Goal: Transaction & Acquisition: Purchase product/service

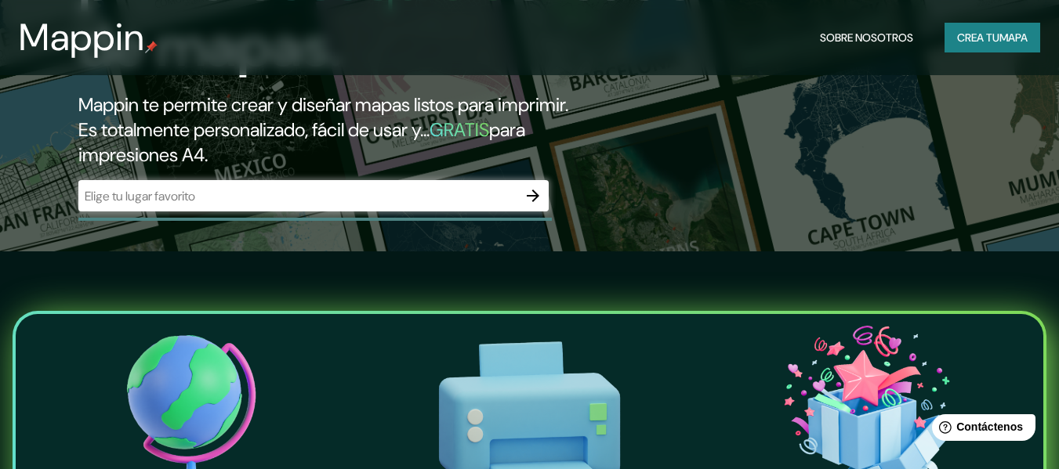
scroll to position [235, 0]
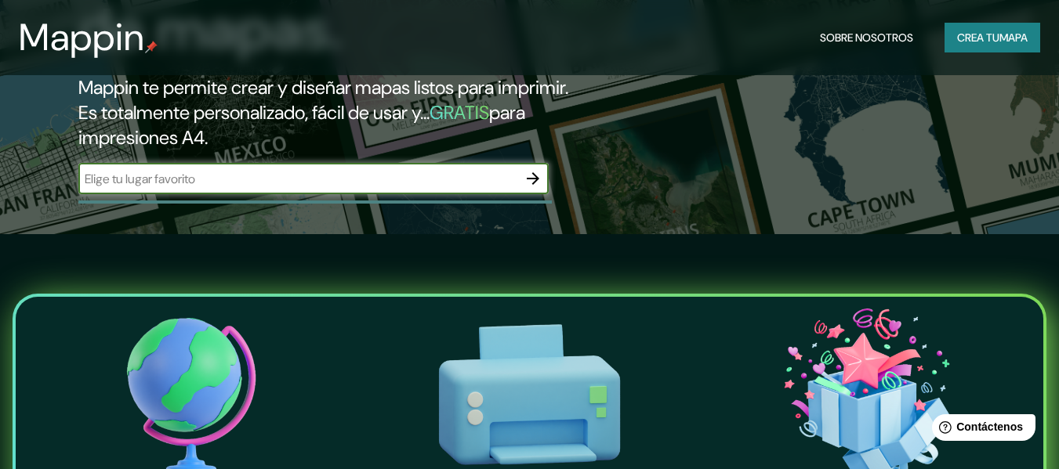
click at [299, 178] on input "text" at bounding box center [297, 179] width 439 height 18
type input "teolocholco tlaxcala"
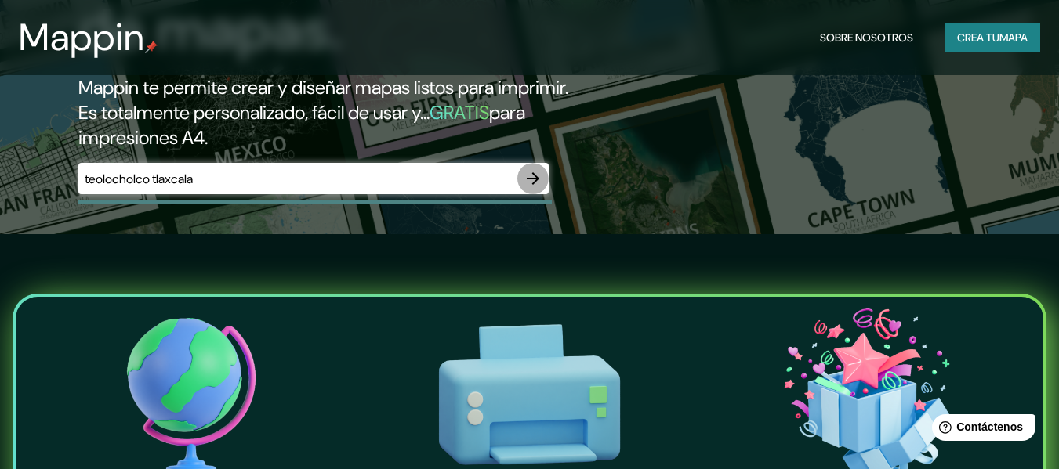
click at [540, 170] on icon "button" at bounding box center [533, 178] width 19 height 19
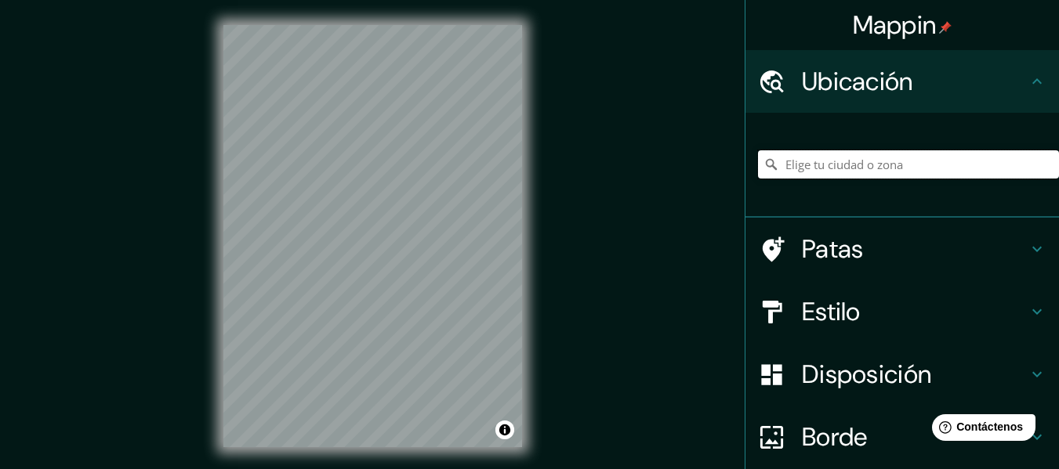
click at [841, 165] on input "Elige tu ciudad o zona" at bounding box center [908, 164] width 301 height 28
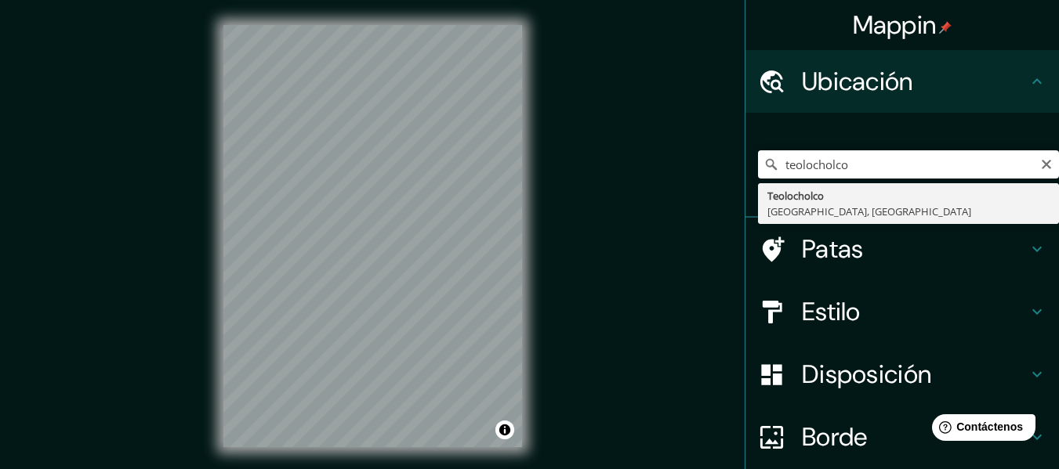
click at [828, 225] on div "Patas" at bounding box center [901, 249] width 313 height 63
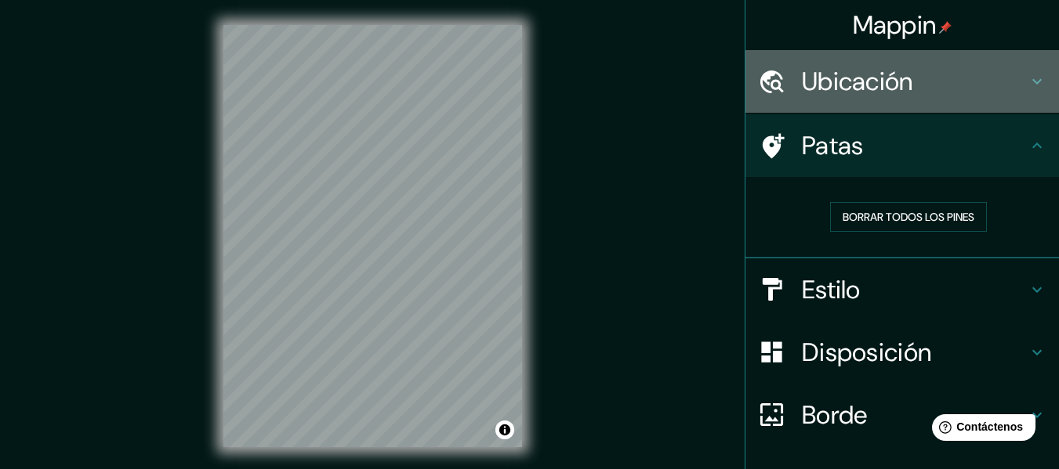
click at [867, 84] on font "Ubicación" at bounding box center [857, 81] width 111 height 33
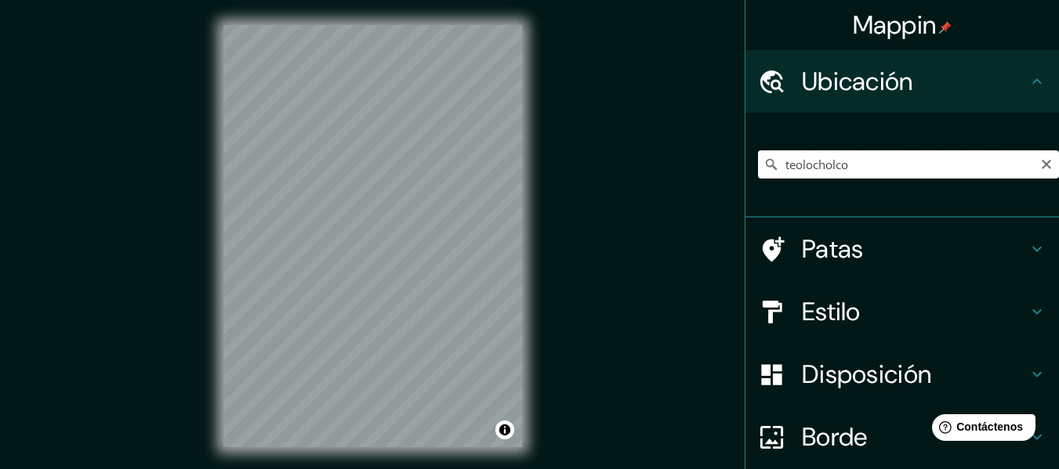
click at [842, 166] on input "teolocholco" at bounding box center [908, 164] width 301 height 28
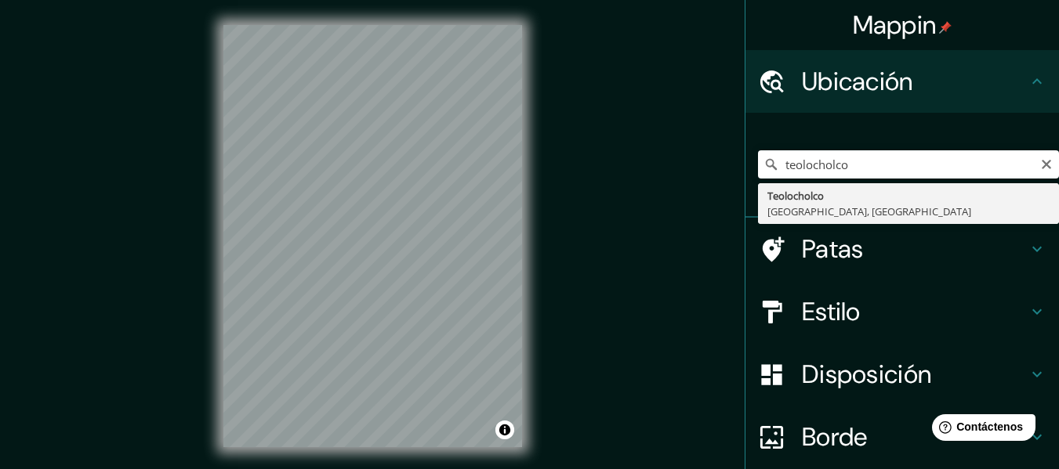
type input "Teolocholco, [GEOGRAPHIC_DATA], [GEOGRAPHIC_DATA]"
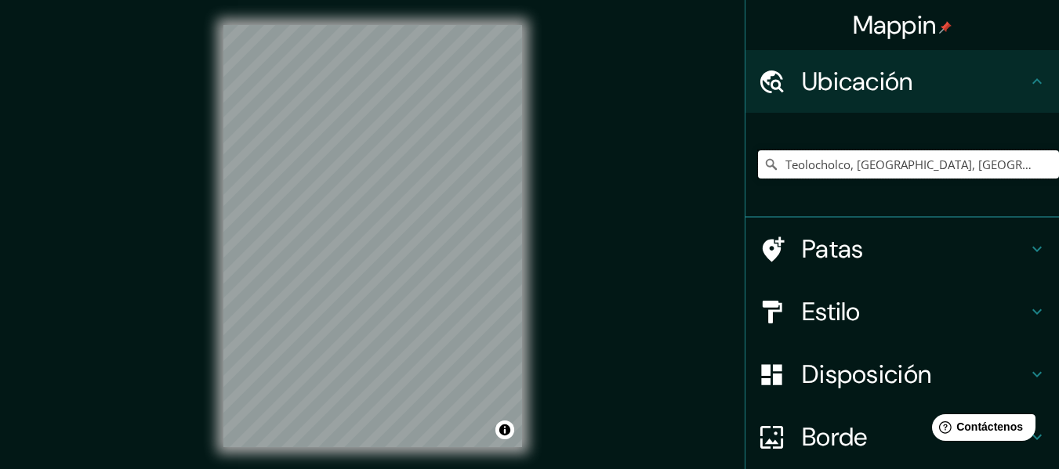
scroll to position [78, 0]
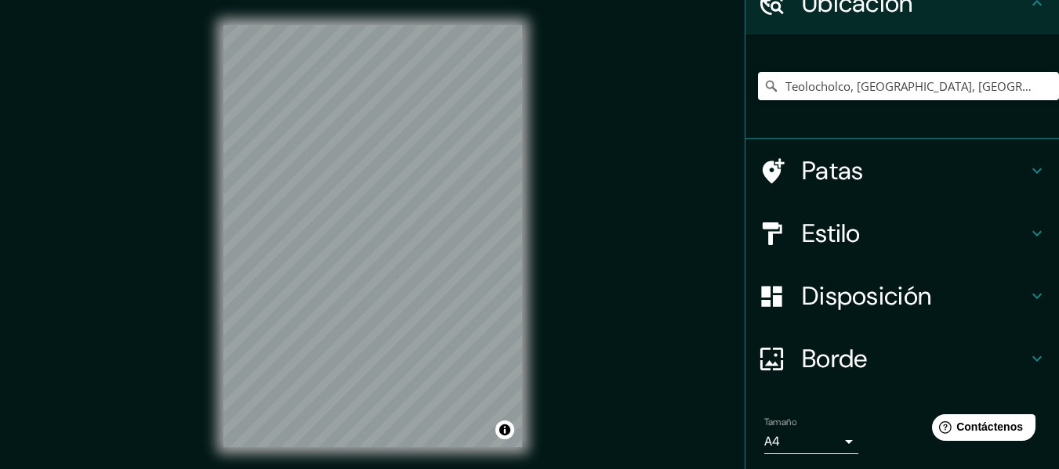
click at [1027, 234] on icon at bounding box center [1036, 233] width 19 height 19
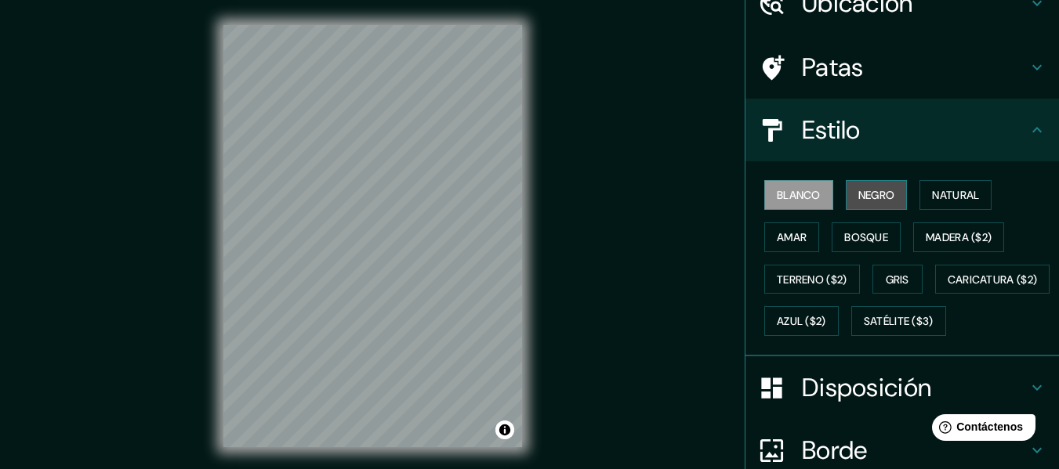
click at [870, 185] on font "Negro" at bounding box center [876, 195] width 37 height 20
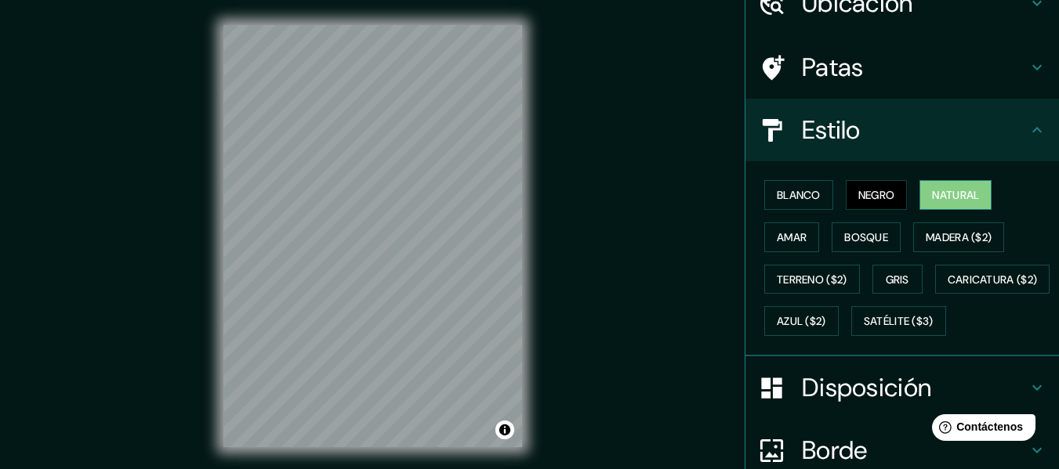
click at [947, 198] on font "Natural" at bounding box center [955, 195] width 47 height 14
click at [785, 239] on font "Amar" at bounding box center [792, 237] width 30 height 14
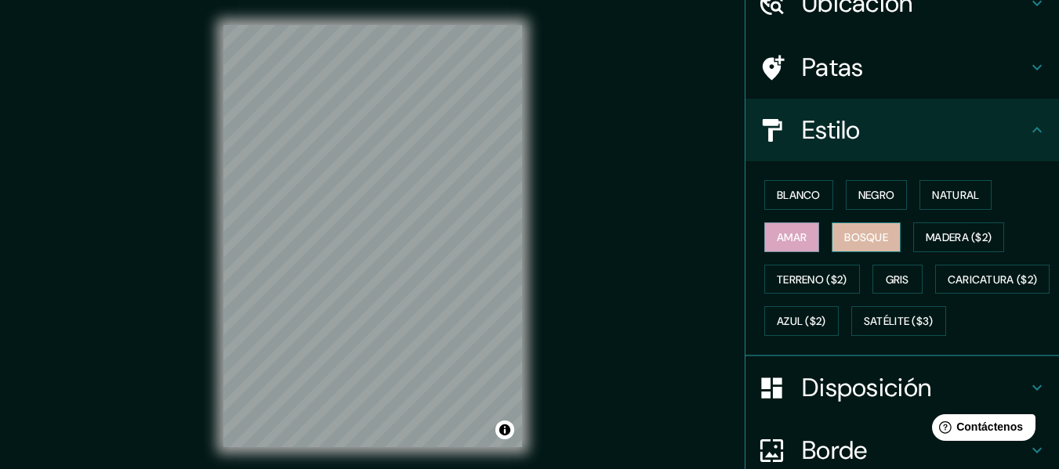
click at [870, 237] on font "Bosque" at bounding box center [866, 237] width 44 height 14
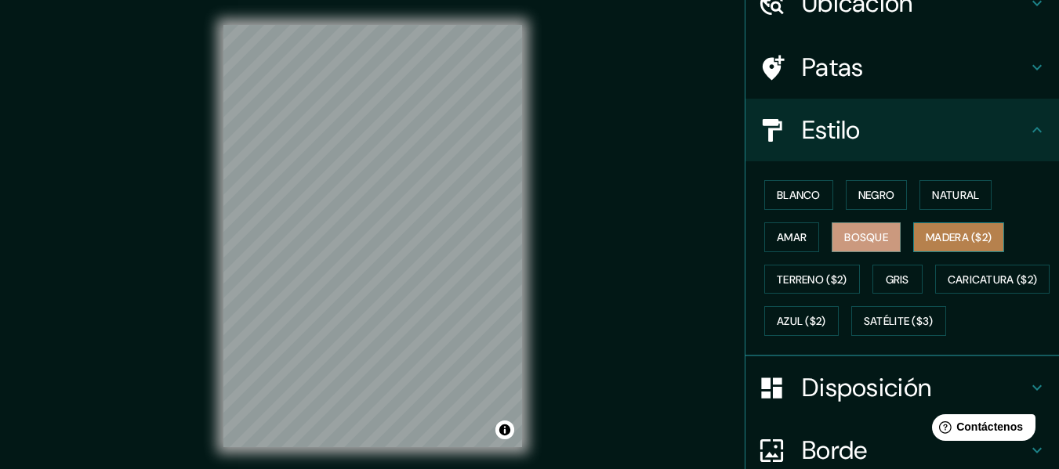
click at [948, 231] on font "Madera ($2)" at bounding box center [959, 237] width 66 height 14
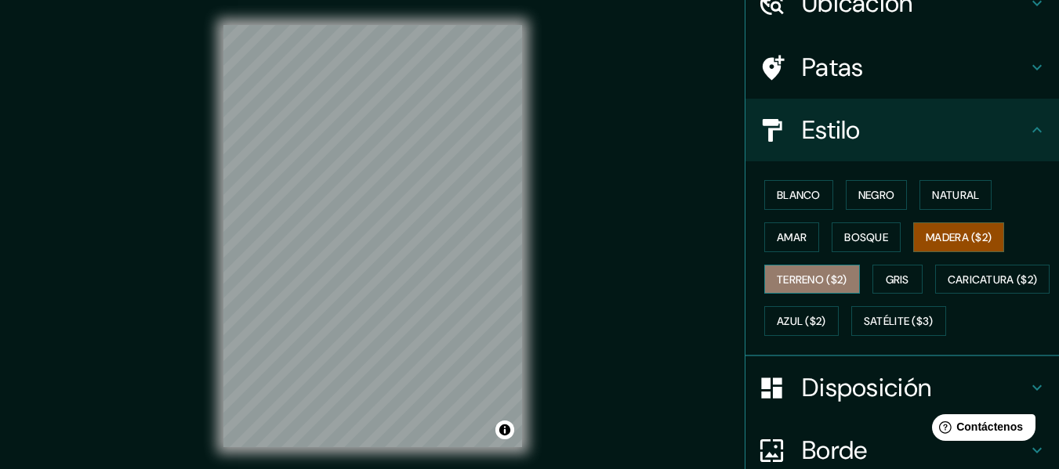
click at [812, 280] on font "Terreno ($2)" at bounding box center [812, 280] width 71 height 14
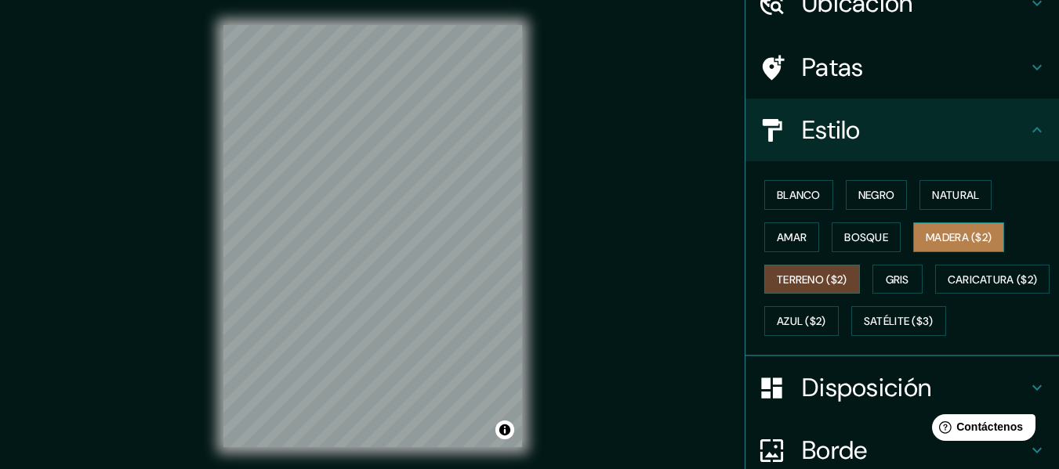
click at [954, 229] on font "Madera ($2)" at bounding box center [959, 237] width 66 height 20
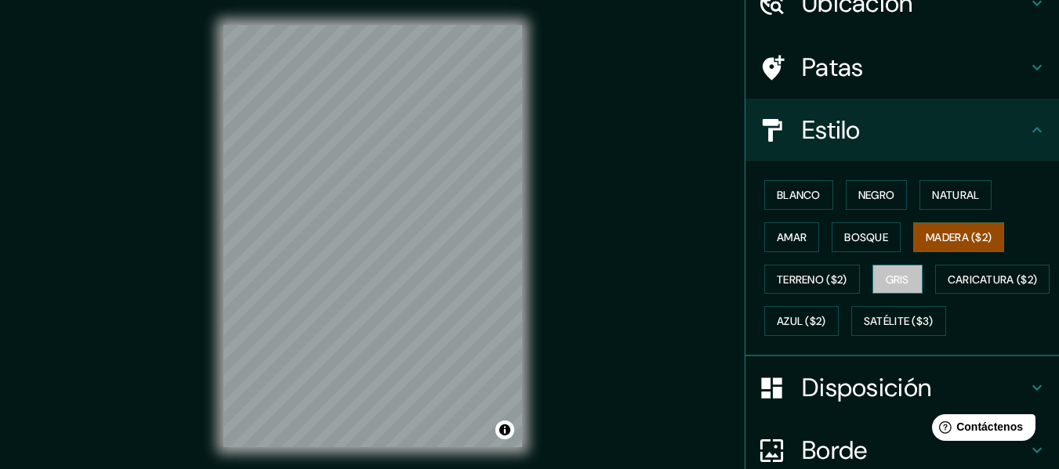
click at [898, 281] on font "Gris" at bounding box center [898, 280] width 24 height 14
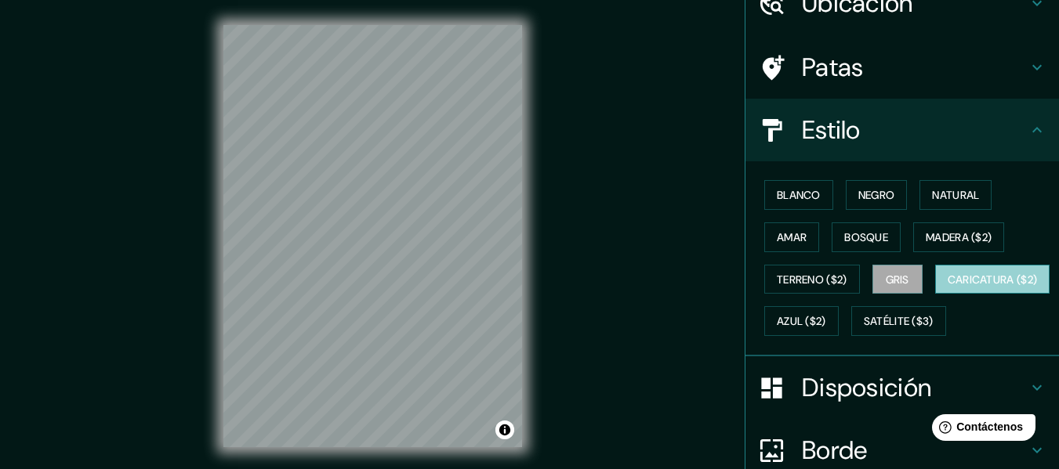
click at [948, 287] on font "Caricatura ($2)" at bounding box center [993, 280] width 90 height 14
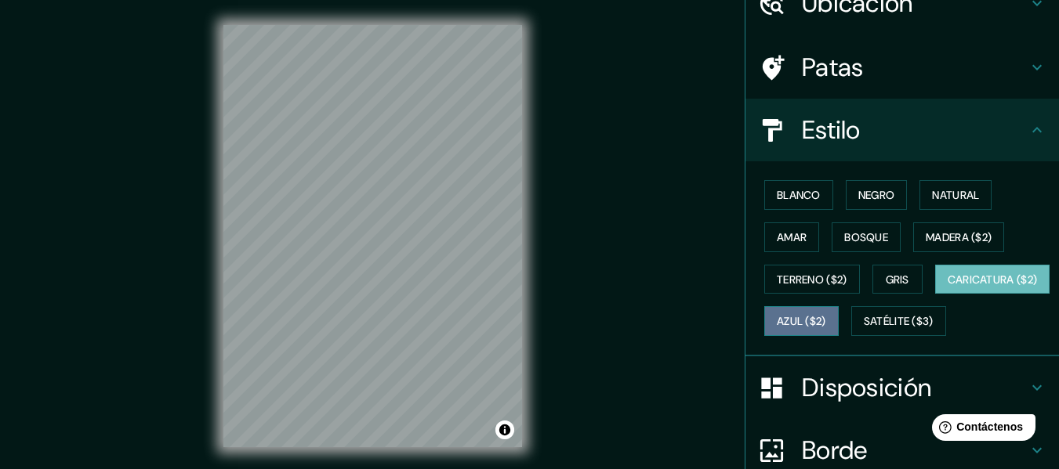
click at [826, 320] on font "Azul ($2)" at bounding box center [801, 322] width 49 height 14
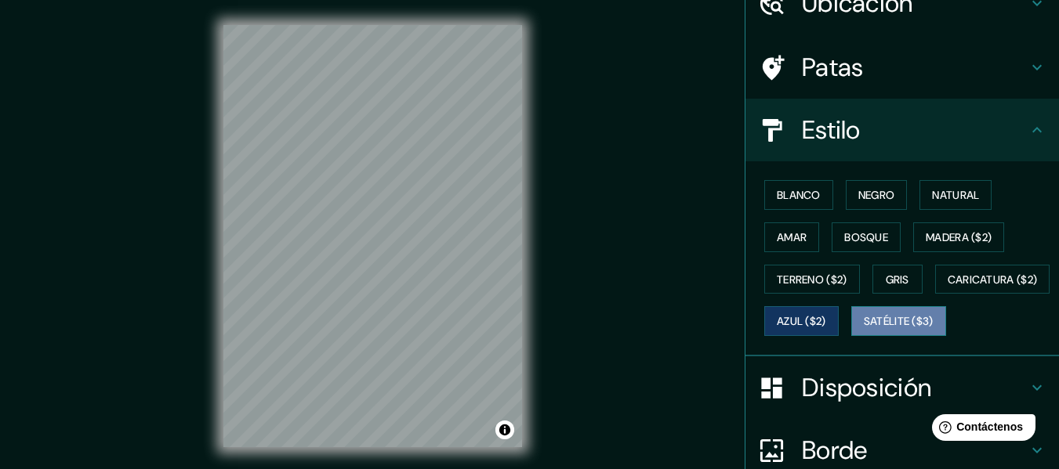
click at [864, 329] on font "Satélite ($3)" at bounding box center [899, 322] width 70 height 14
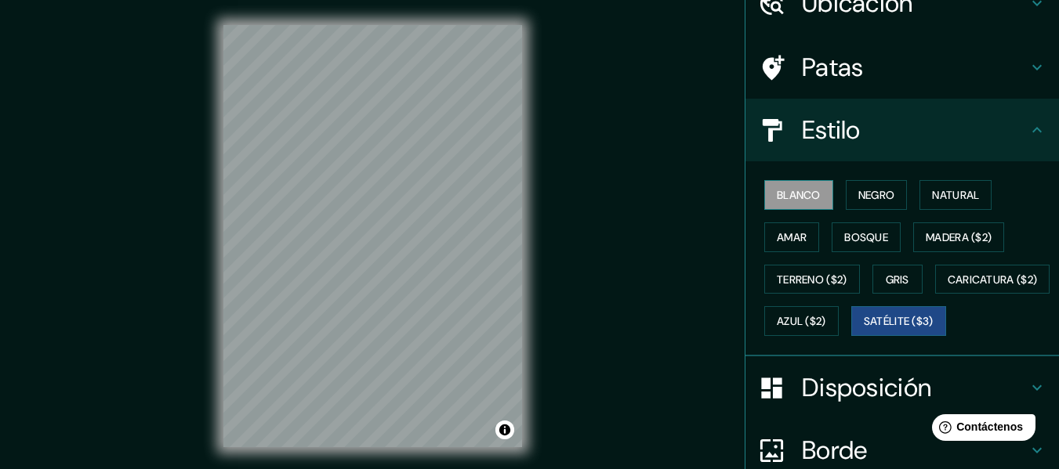
click at [792, 194] on font "Blanco" at bounding box center [799, 195] width 44 height 14
click at [871, 203] on font "Negro" at bounding box center [876, 195] width 37 height 20
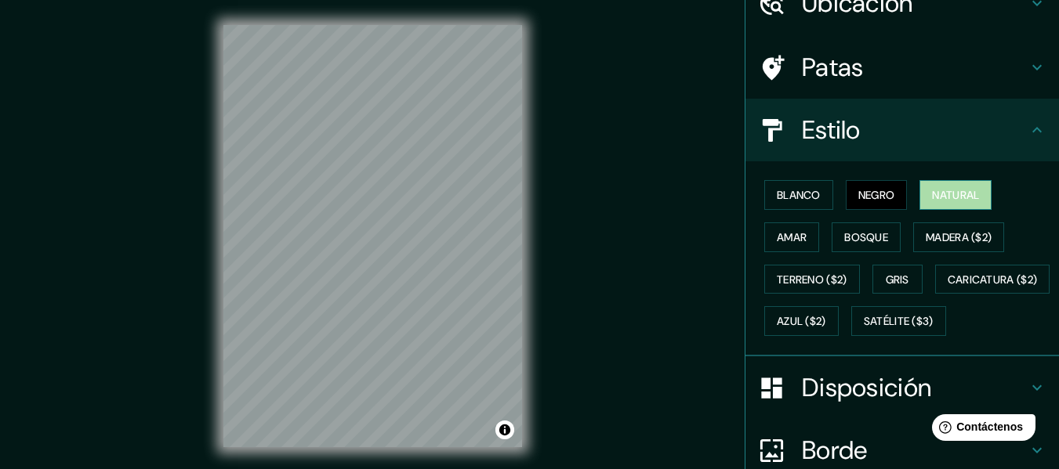
click at [958, 204] on font "Natural" at bounding box center [955, 195] width 47 height 20
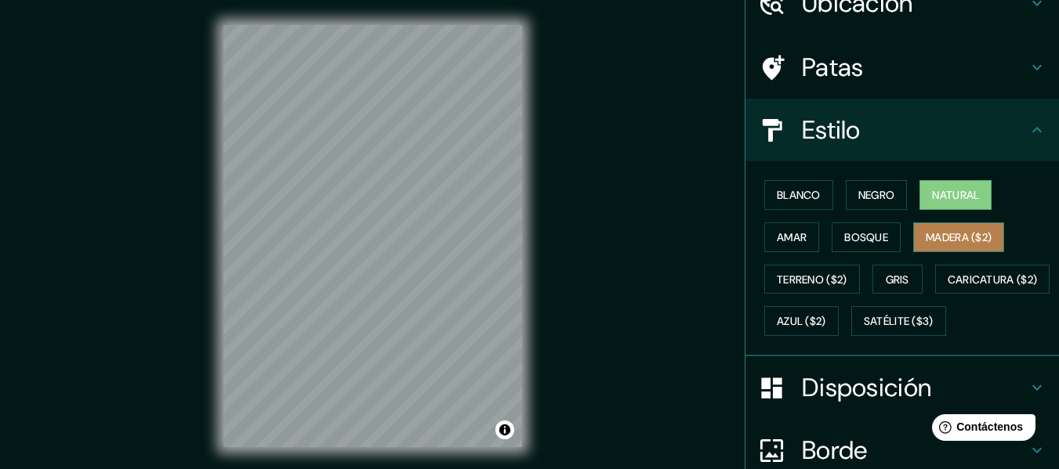
click at [926, 227] on font "Madera ($2)" at bounding box center [959, 237] width 66 height 20
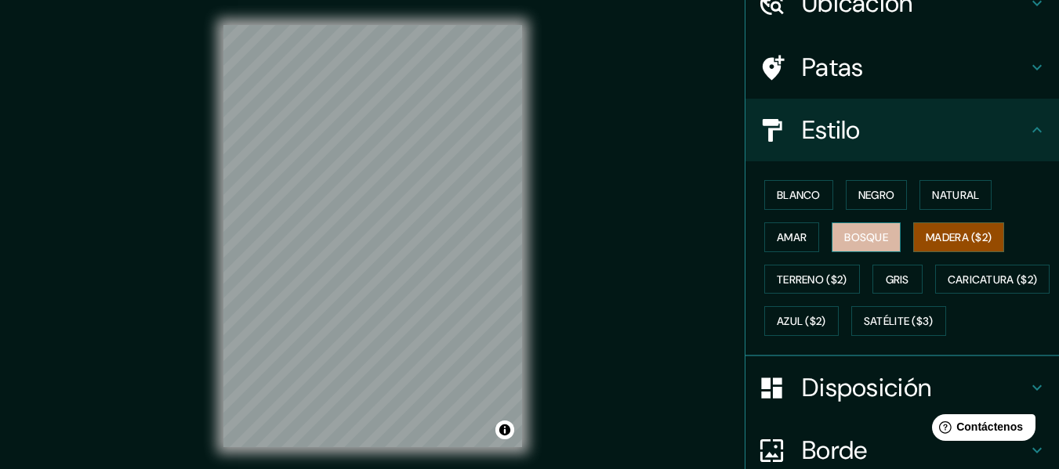
click at [867, 241] on font "Bosque" at bounding box center [866, 237] width 44 height 14
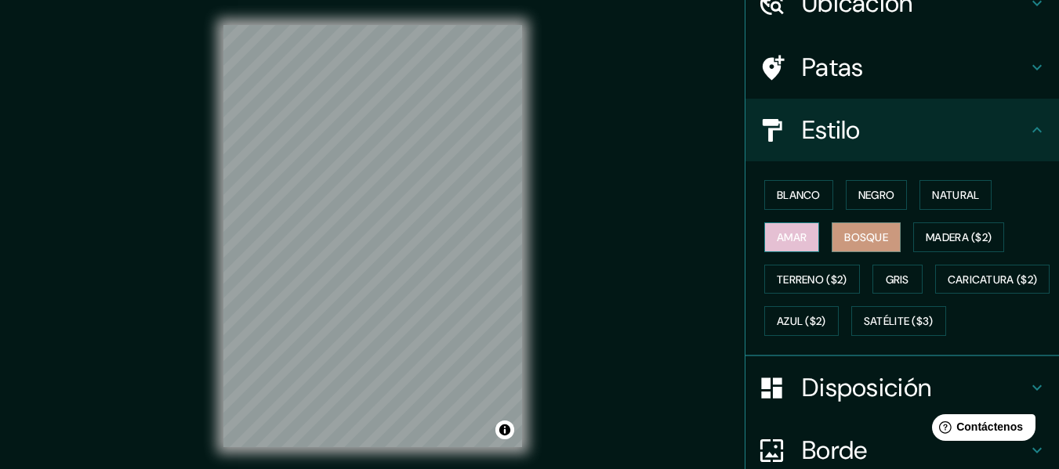
click at [793, 235] on font "Amar" at bounding box center [792, 237] width 30 height 14
click at [862, 237] on font "Bosque" at bounding box center [866, 237] width 44 height 14
click at [945, 193] on font "Natural" at bounding box center [955, 195] width 47 height 14
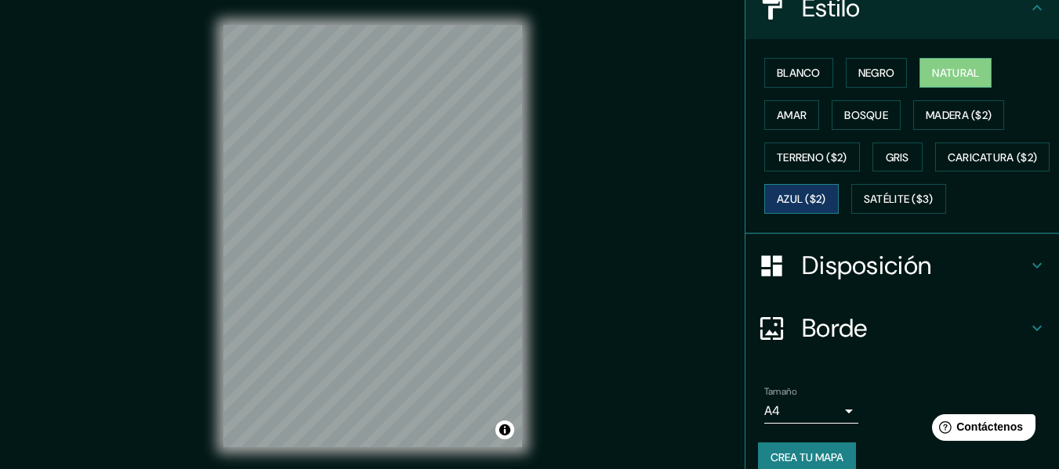
scroll to position [235, 0]
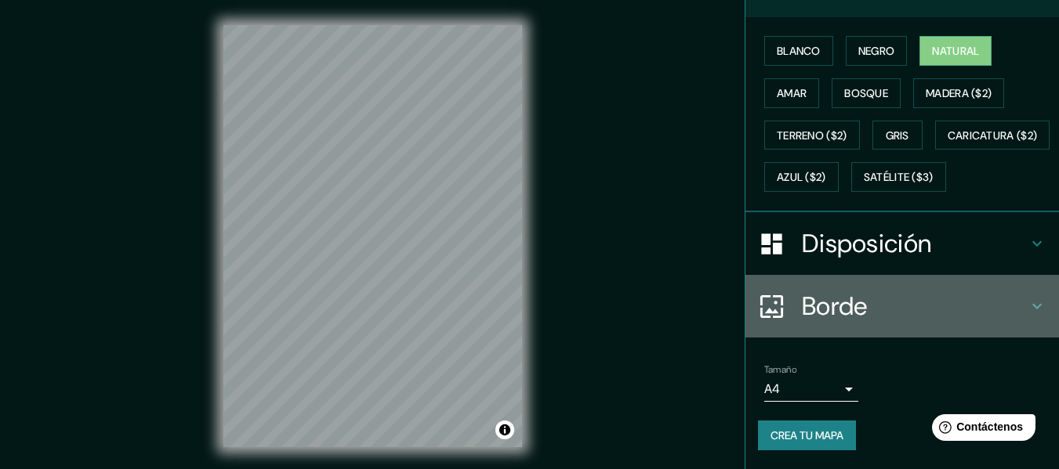
click at [1029, 316] on icon at bounding box center [1036, 306] width 19 height 19
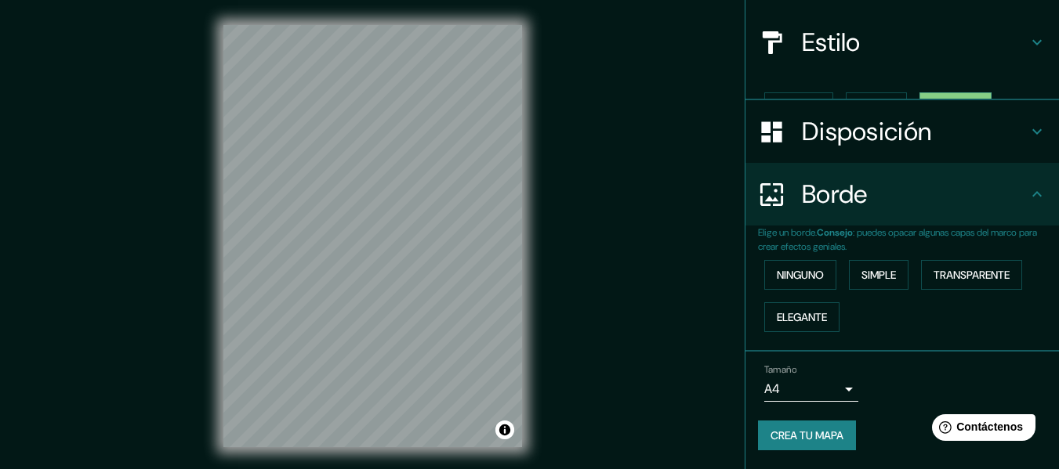
scroll to position [140, 0]
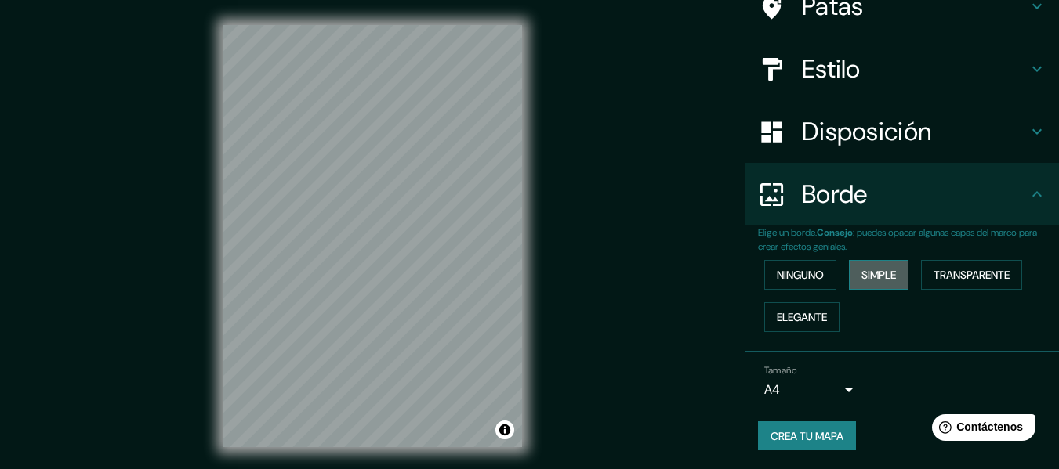
click at [871, 269] on font "Simple" at bounding box center [878, 275] width 34 height 14
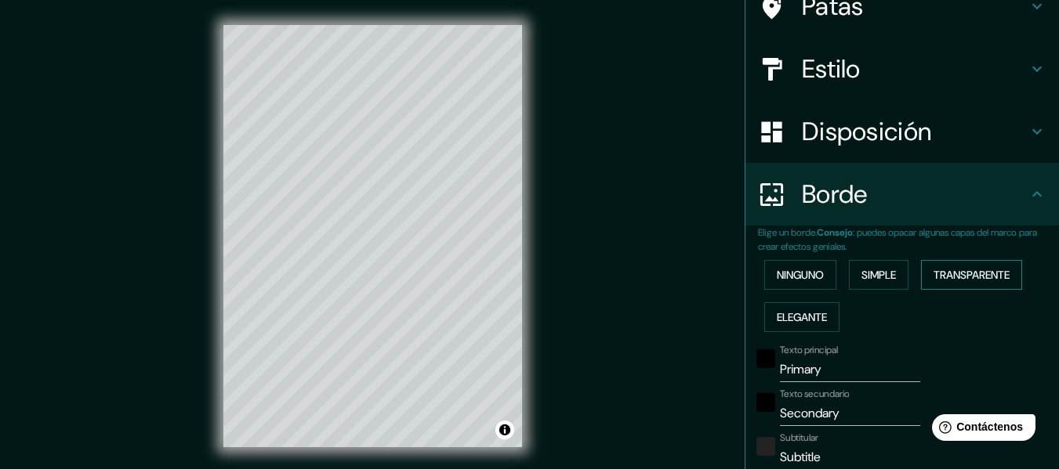
click at [934, 274] on font "Transparente" at bounding box center [971, 275] width 76 height 14
click at [791, 281] on font "Ninguno" at bounding box center [800, 275] width 47 height 14
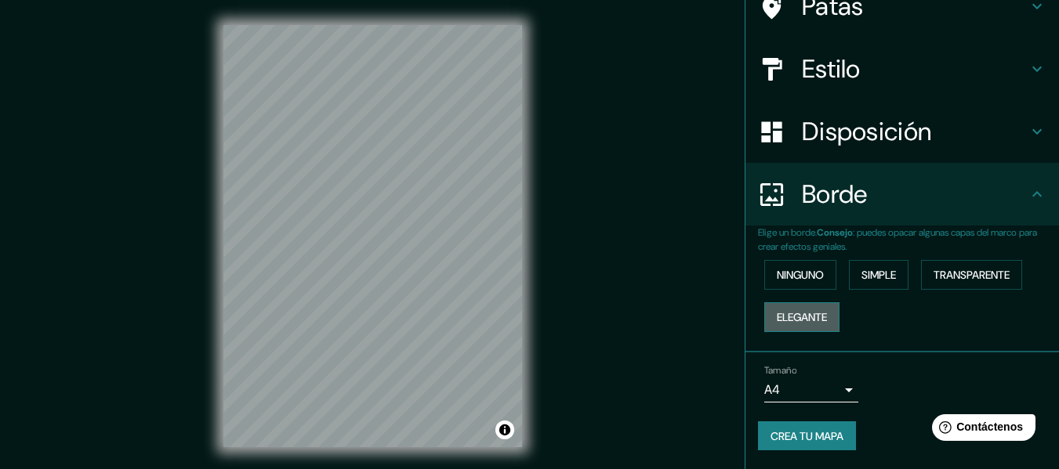
click at [790, 317] on font "Elegante" at bounding box center [802, 317] width 50 height 14
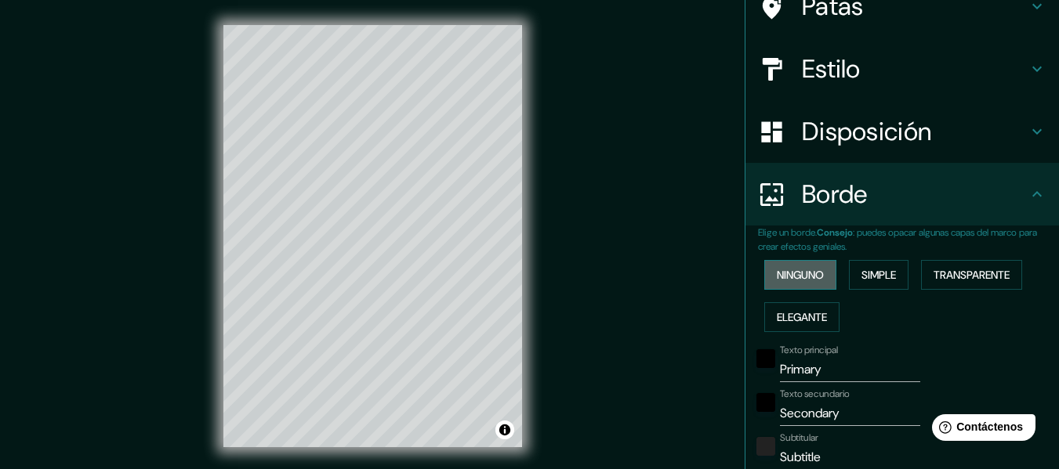
click at [817, 271] on button "Ninguno" at bounding box center [800, 275] width 72 height 30
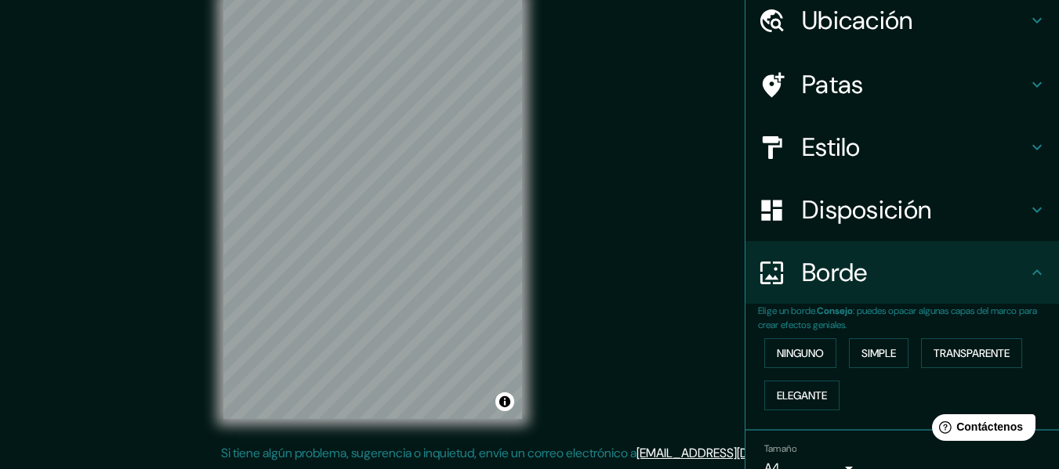
scroll to position [0, 0]
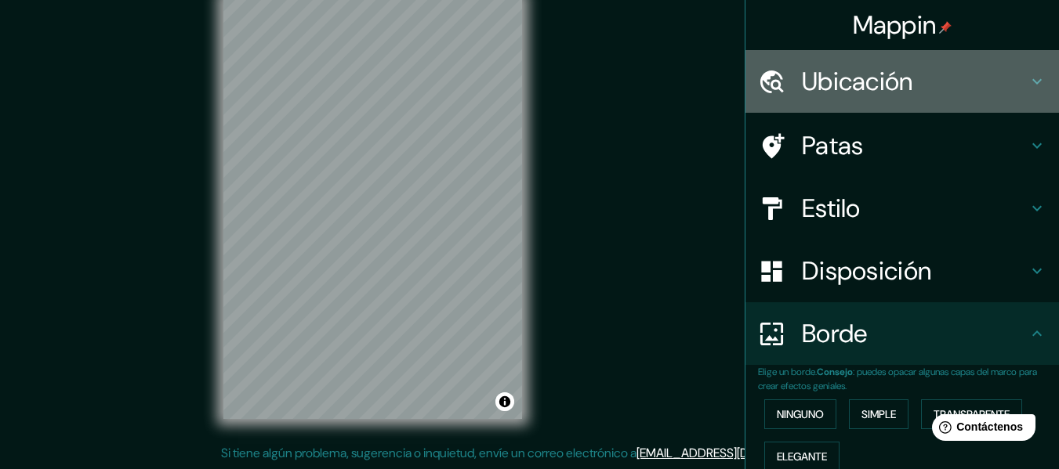
click at [1027, 77] on icon at bounding box center [1036, 81] width 19 height 19
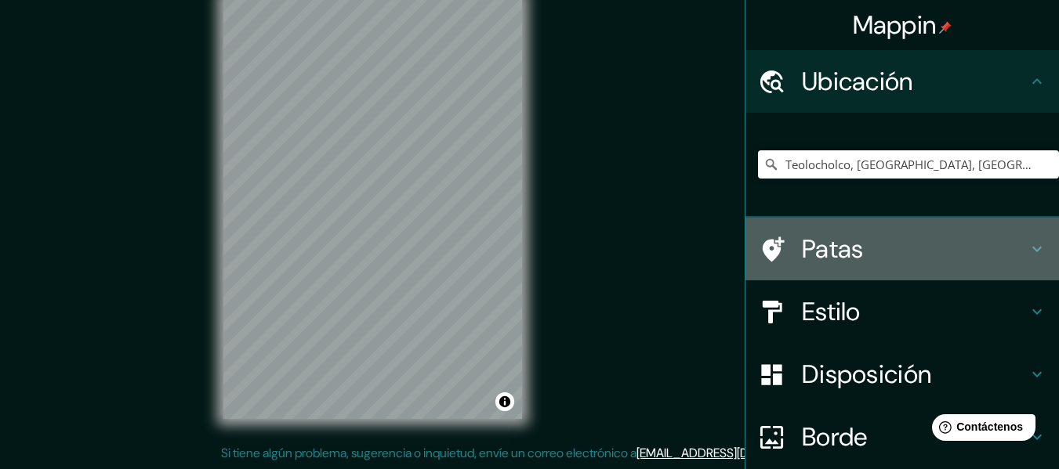
click at [1027, 254] on icon at bounding box center [1036, 249] width 19 height 19
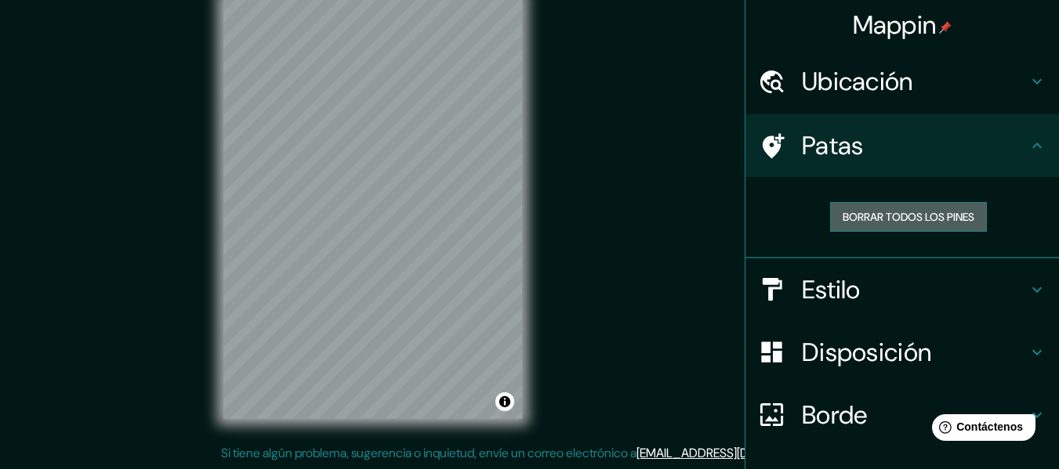
click at [936, 216] on font "Borrar todos los pines" at bounding box center [909, 217] width 132 height 14
click at [886, 217] on font "Borrar todos los pines" at bounding box center [909, 217] width 132 height 14
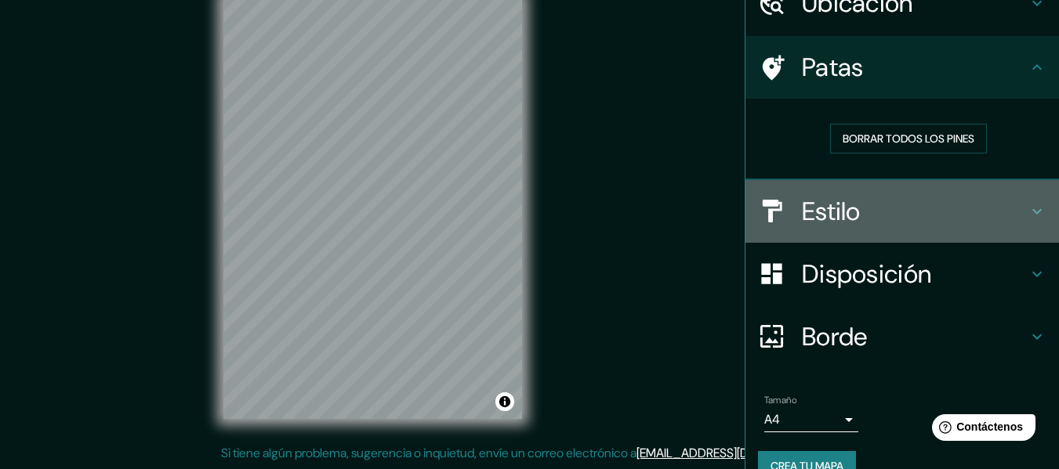
click at [1032, 210] on icon at bounding box center [1036, 210] width 9 height 5
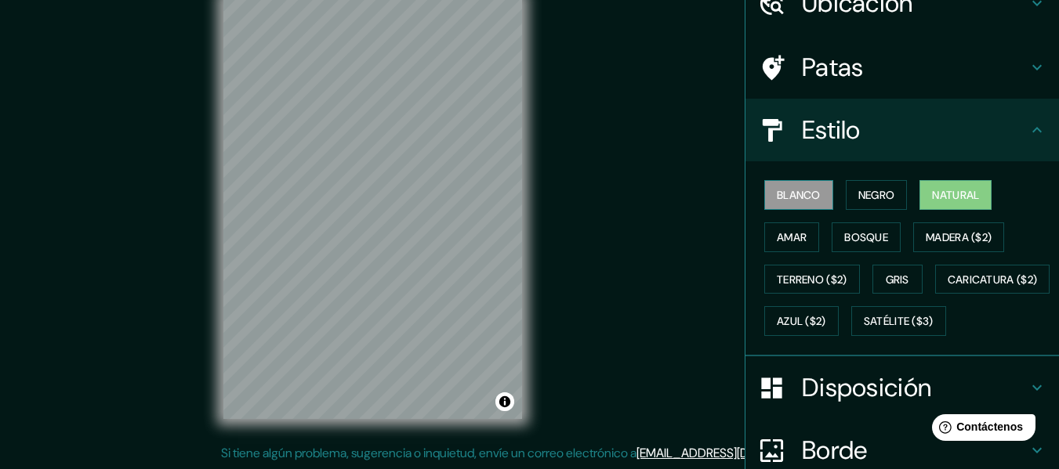
click at [795, 201] on font "Blanco" at bounding box center [799, 195] width 44 height 14
click at [878, 198] on font "Negro" at bounding box center [876, 195] width 37 height 14
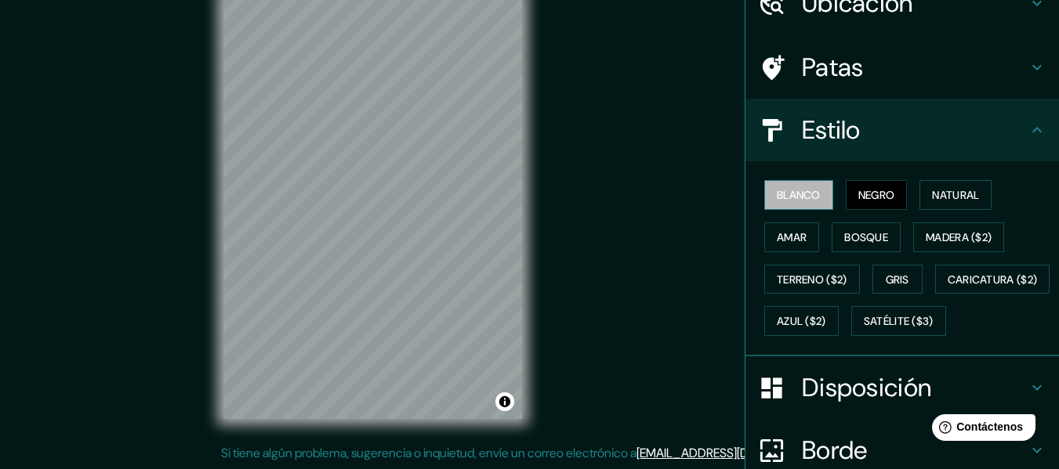
click at [798, 199] on font "Blanco" at bounding box center [799, 195] width 44 height 14
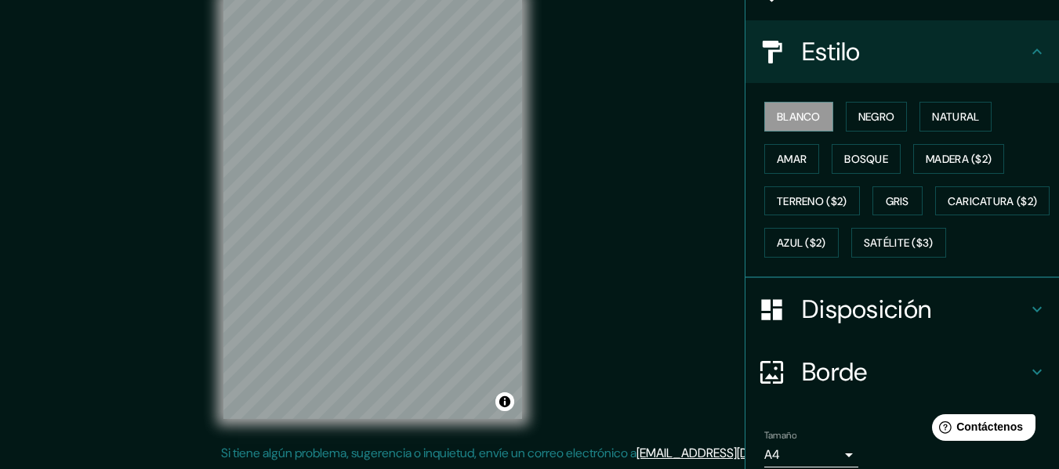
scroll to position [235, 0]
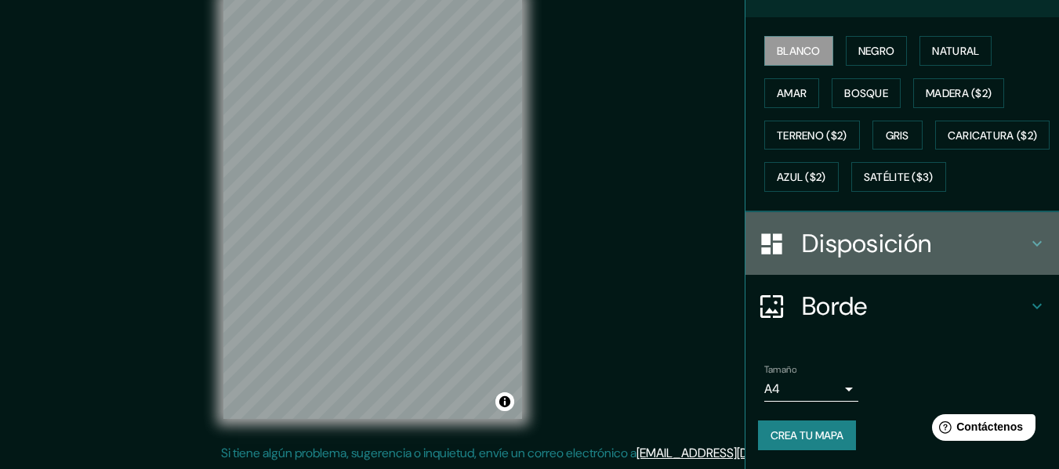
click at [1032, 247] on icon at bounding box center [1036, 243] width 9 height 5
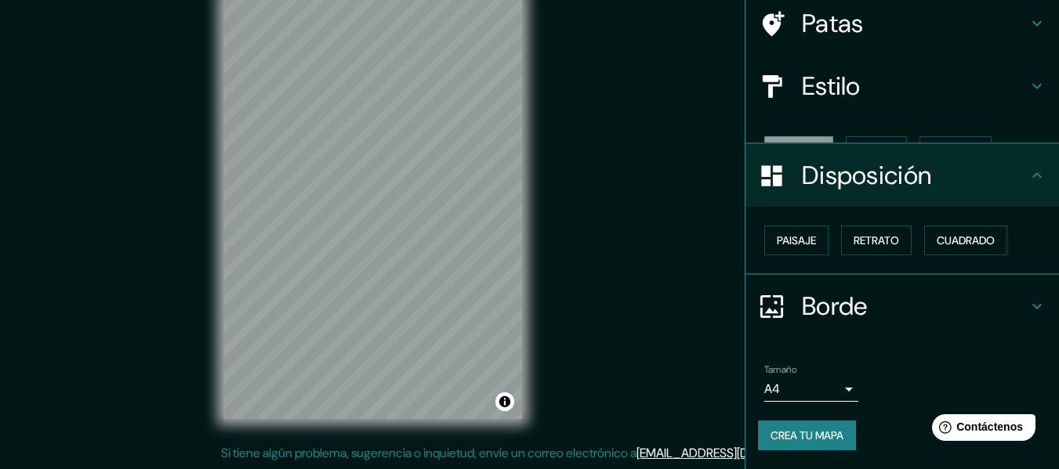
scroll to position [96, 0]
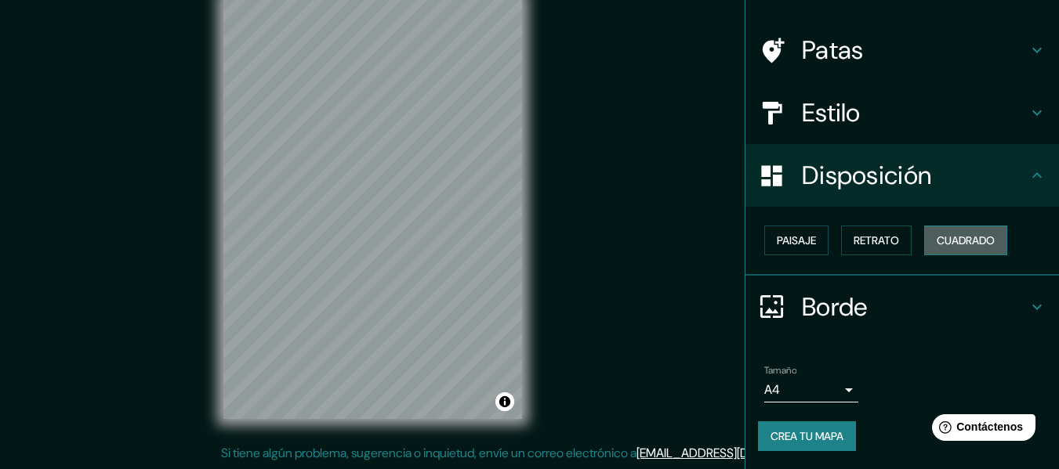
click at [937, 241] on font "Cuadrado" at bounding box center [966, 241] width 58 height 14
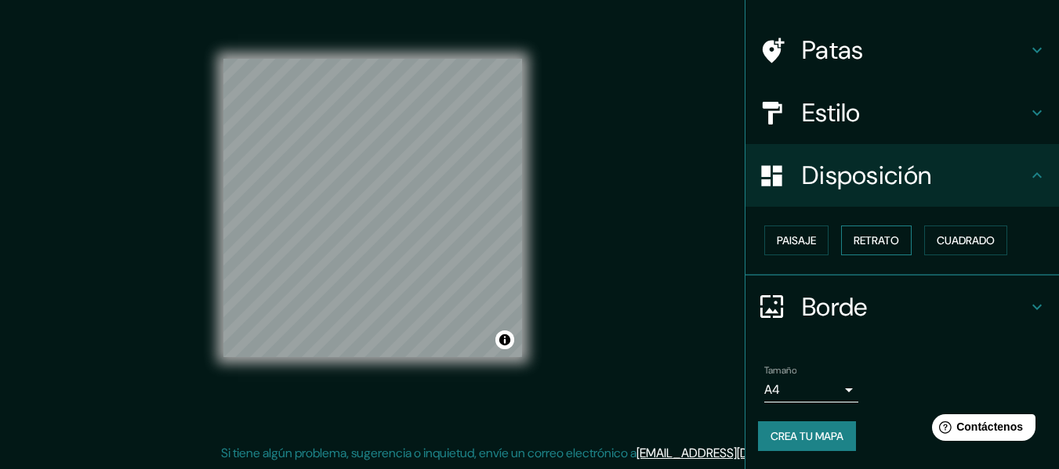
click at [862, 245] on font "Retrato" at bounding box center [875, 241] width 45 height 14
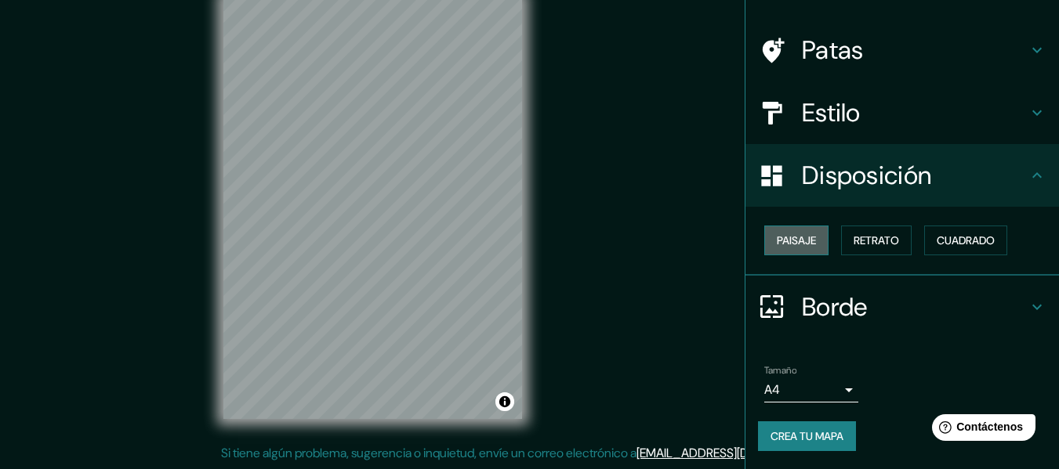
click at [803, 241] on font "Paisaje" at bounding box center [796, 241] width 39 height 14
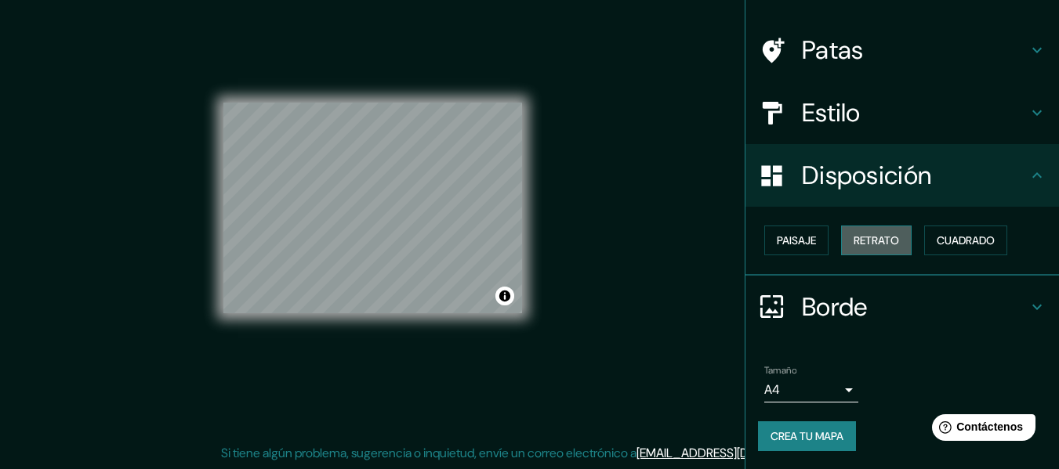
click at [886, 233] on font "Retrato" at bounding box center [875, 240] width 45 height 20
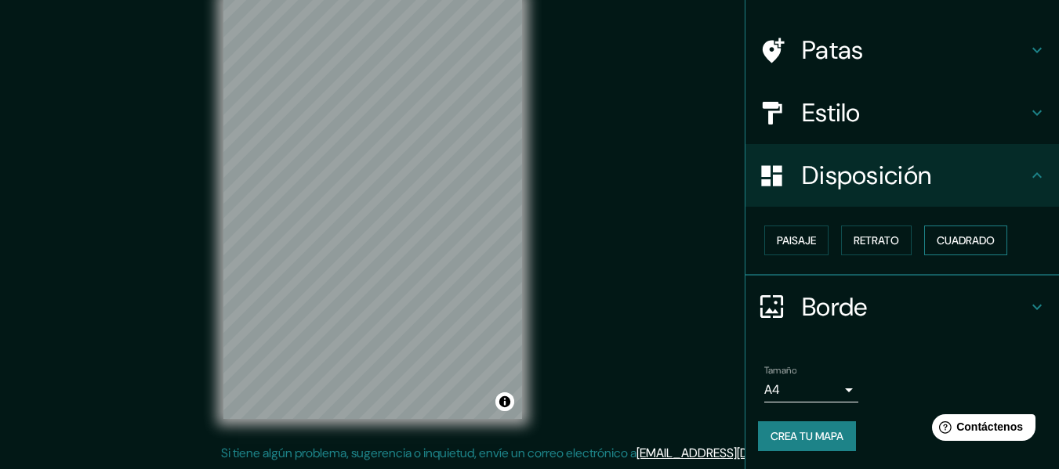
click at [953, 244] on font "Cuadrado" at bounding box center [966, 241] width 58 height 14
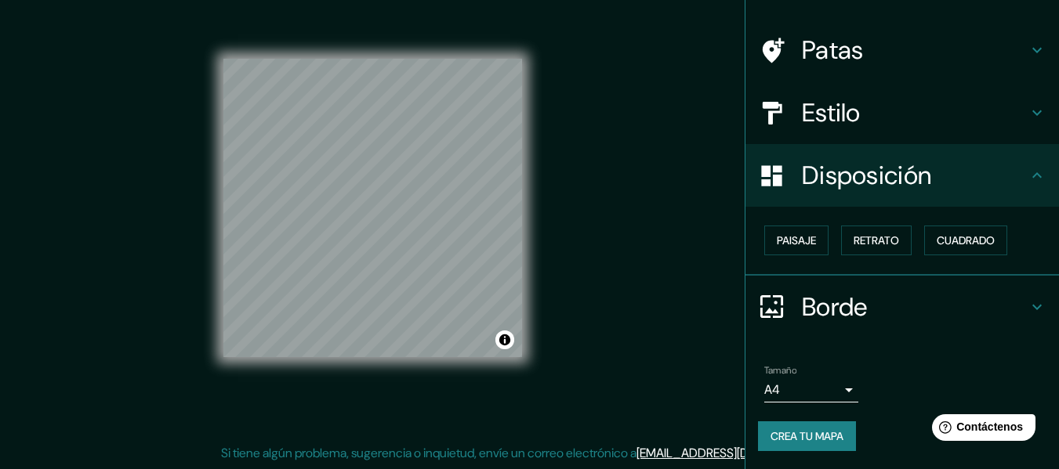
click at [1027, 111] on icon at bounding box center [1036, 112] width 19 height 19
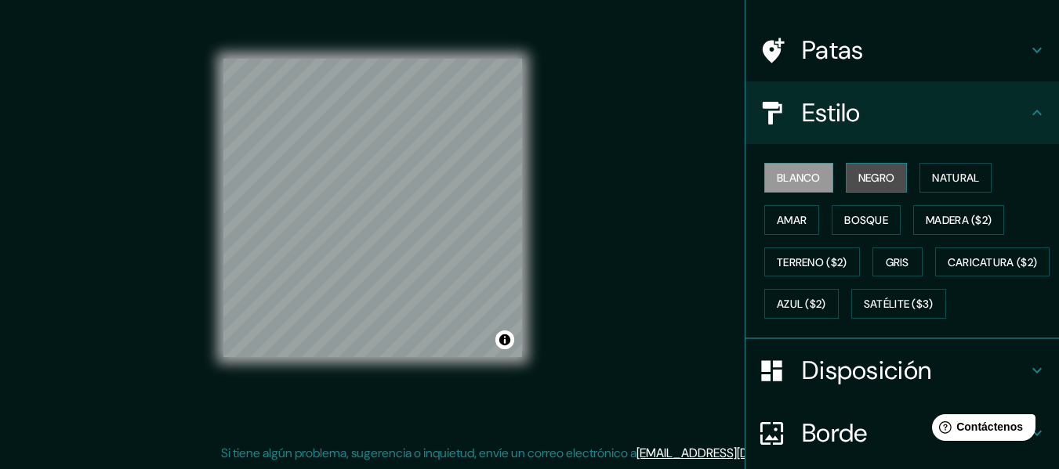
click at [882, 172] on font "Negro" at bounding box center [876, 178] width 37 height 14
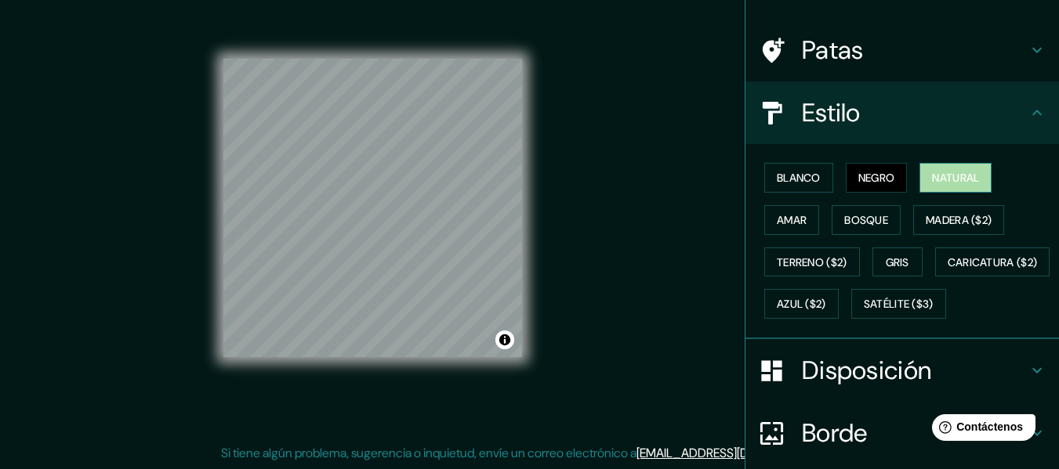
click at [943, 185] on font "Natural" at bounding box center [955, 178] width 47 height 14
click at [890, 260] on font "Gris" at bounding box center [898, 262] width 24 height 14
click at [940, 179] on font "Natural" at bounding box center [955, 178] width 47 height 14
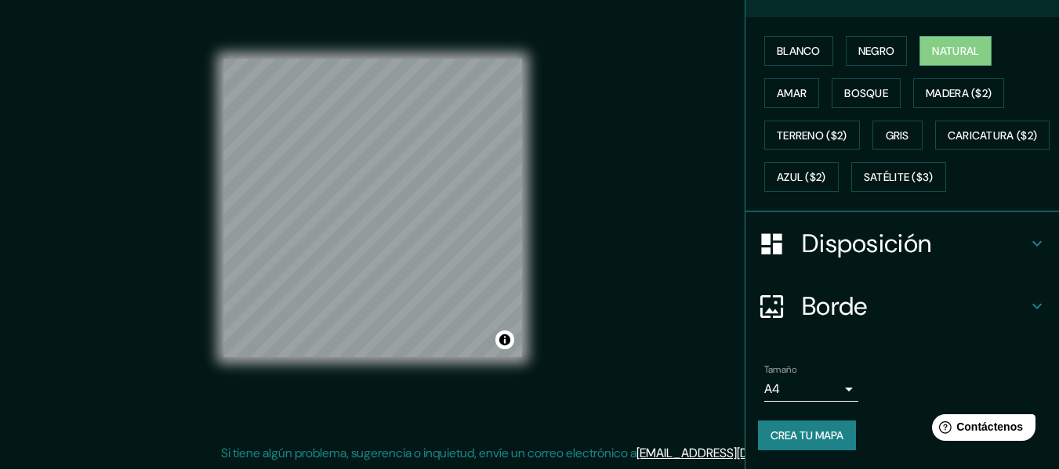
scroll to position [0, 0]
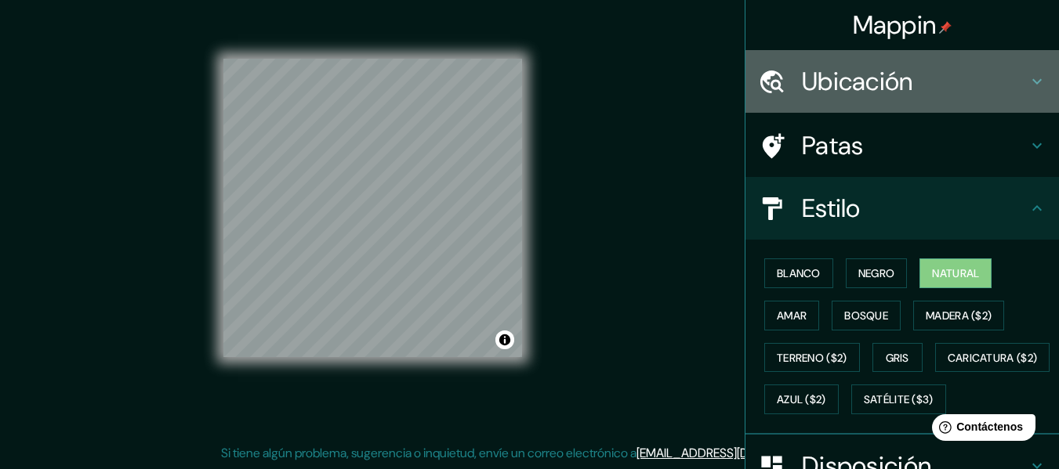
click at [1027, 79] on icon at bounding box center [1036, 81] width 19 height 19
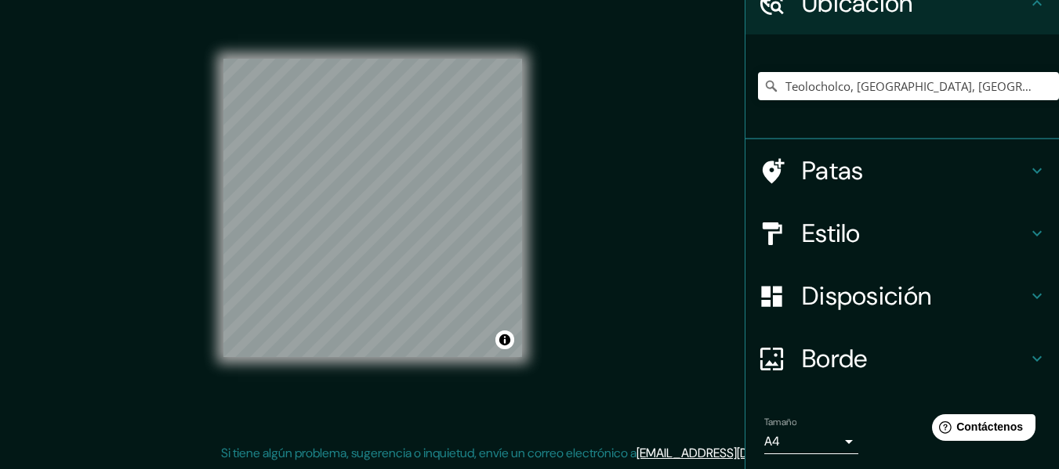
scroll to position [131, 0]
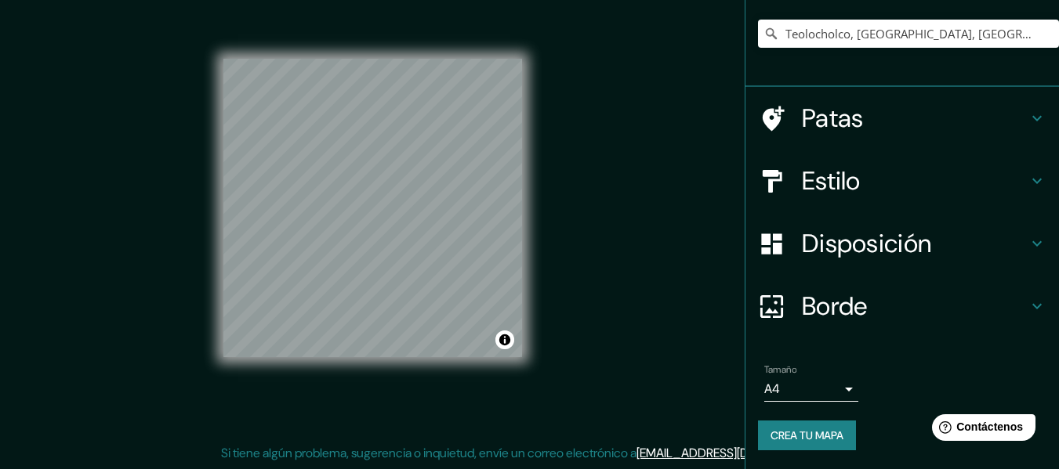
click at [1033, 180] on icon at bounding box center [1036, 181] width 19 height 19
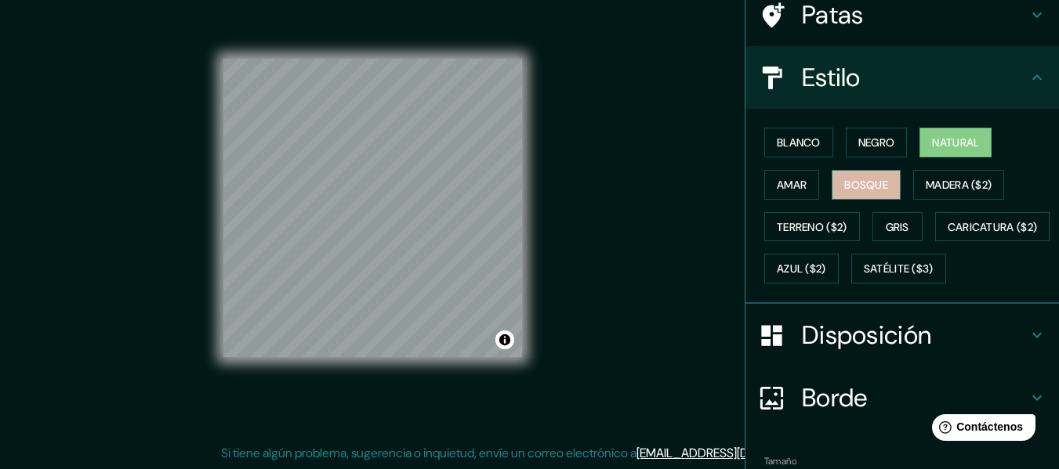
click at [857, 191] on font "Bosque" at bounding box center [866, 185] width 44 height 14
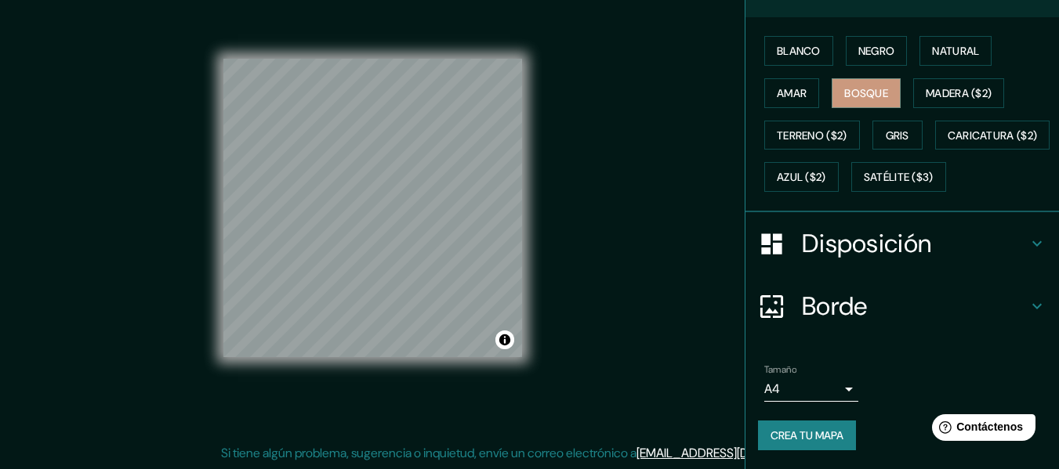
scroll to position [264, 0]
click at [1027, 310] on icon at bounding box center [1036, 306] width 19 height 19
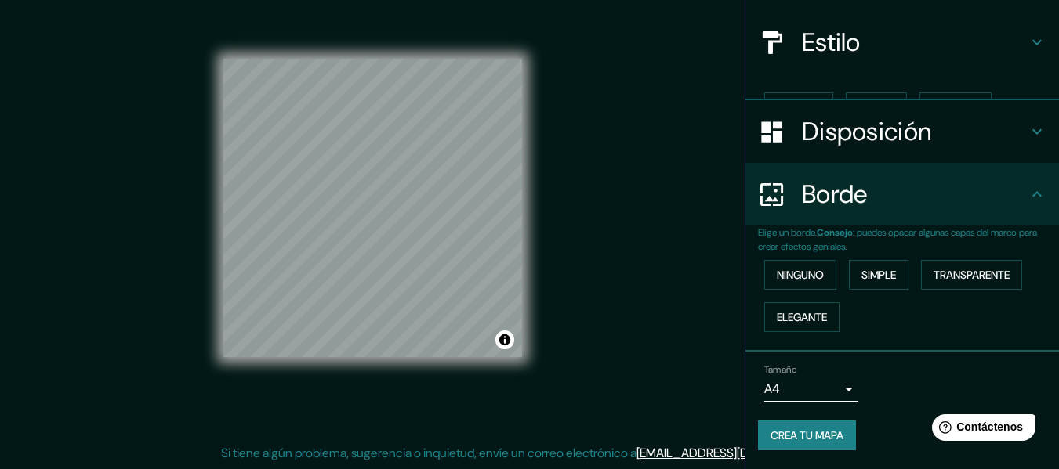
scroll to position [140, 0]
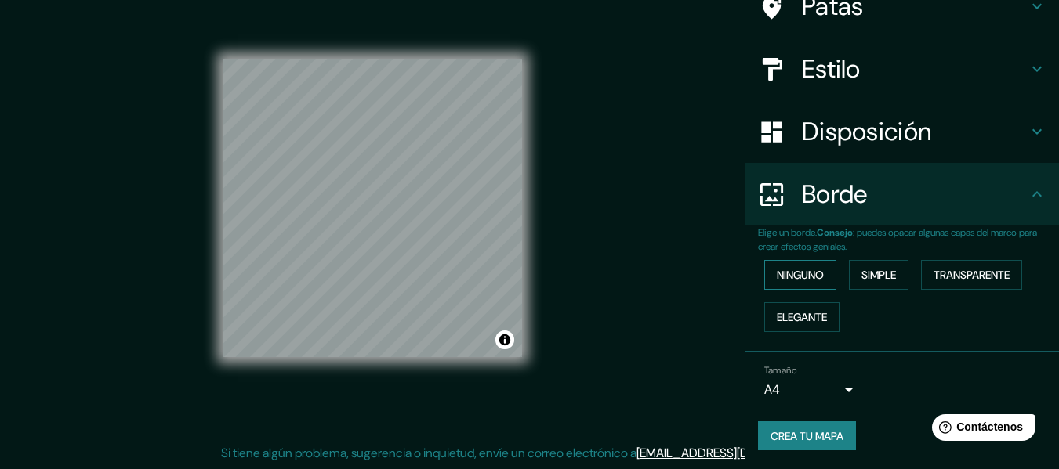
click at [809, 270] on font "Ninguno" at bounding box center [800, 275] width 47 height 14
click at [849, 274] on button "Simple" at bounding box center [879, 275] width 60 height 30
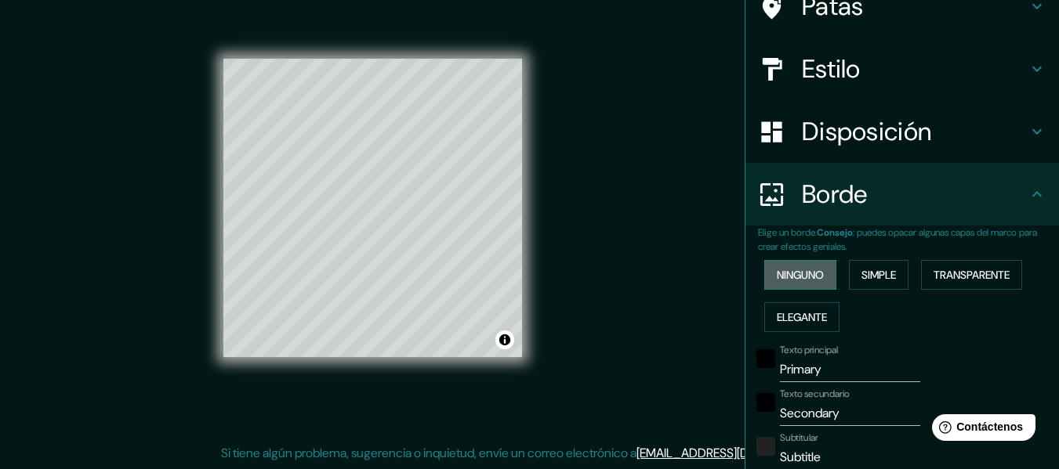
click at [795, 270] on font "Ninguno" at bounding box center [800, 275] width 47 height 14
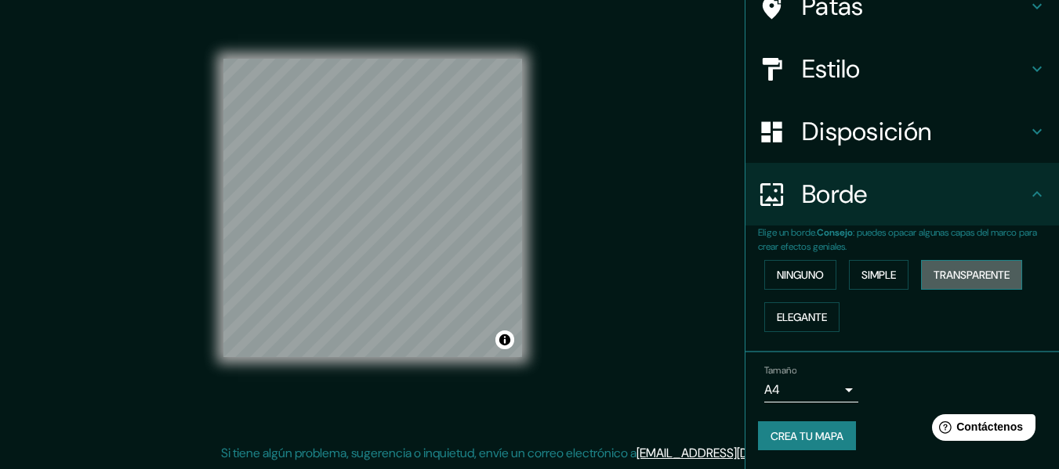
click at [942, 273] on font "Transparente" at bounding box center [971, 275] width 76 height 14
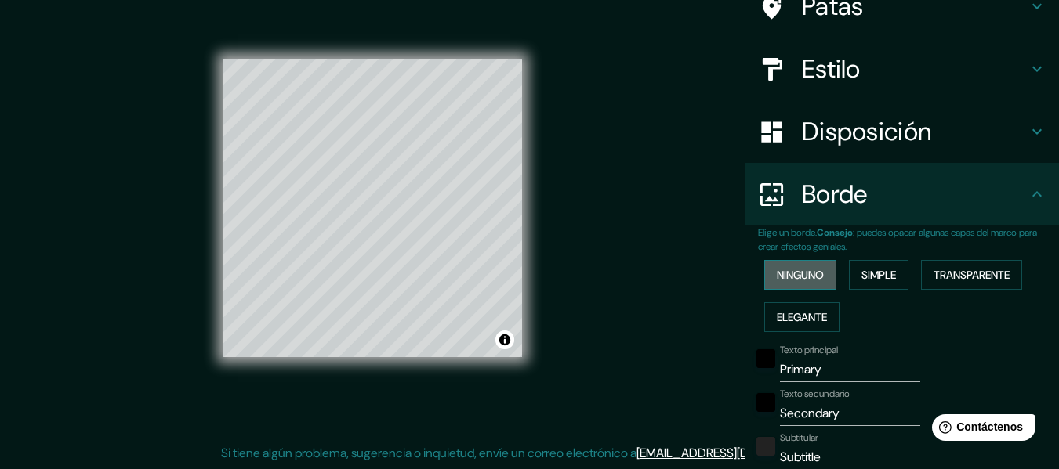
click at [795, 275] on font "Ninguno" at bounding box center [800, 275] width 47 height 14
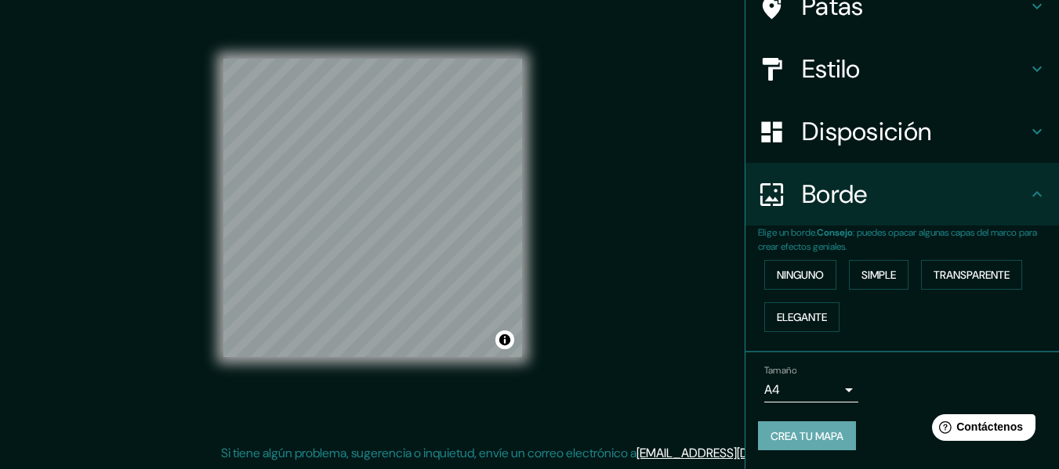
click at [796, 439] on font "Crea tu mapa" at bounding box center [806, 436] width 73 height 14
click at [803, 433] on font "Crea tu mapa" at bounding box center [806, 436] width 73 height 14
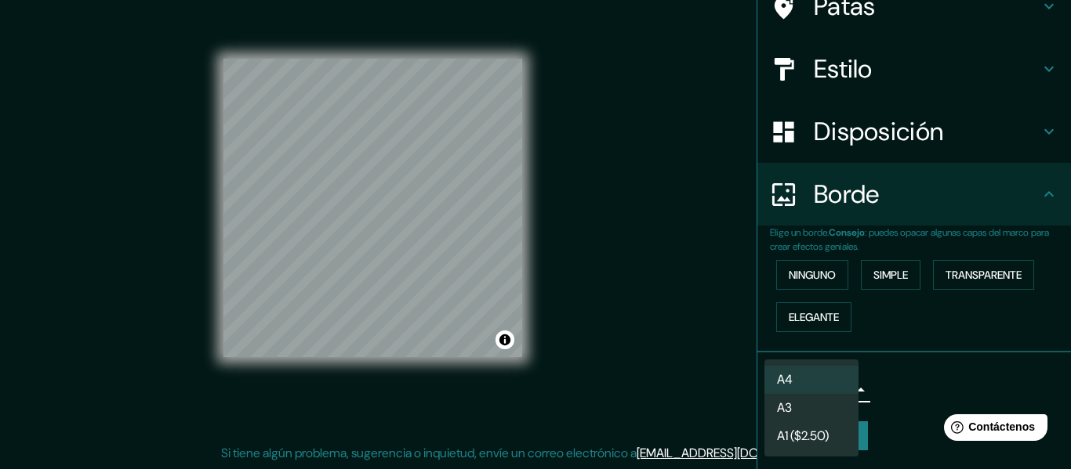
click at [839, 391] on body "Mappin Ubicación Teolocholco, [GEOGRAPHIC_DATA], [GEOGRAPHIC_DATA] Patas Estilo…" at bounding box center [535, 206] width 1071 height 469
click at [915, 374] on div at bounding box center [535, 234] width 1071 height 469
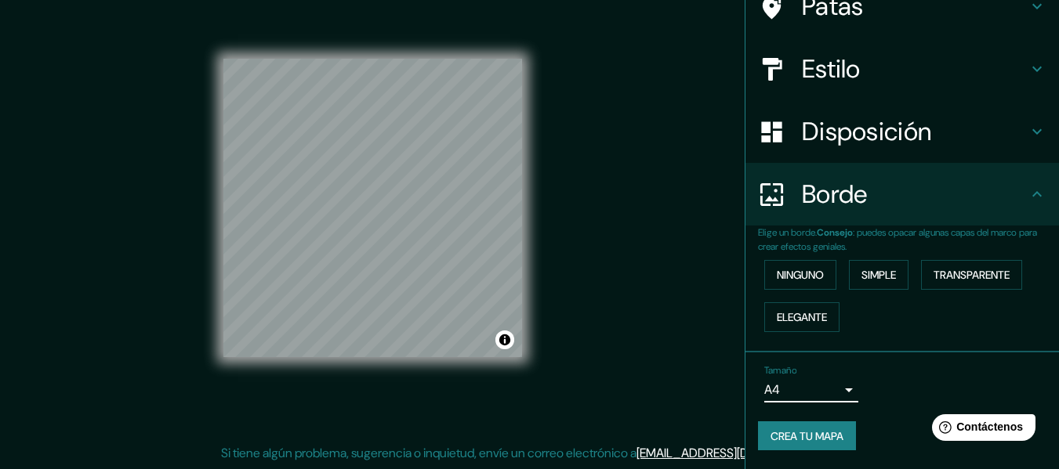
click at [792, 433] on font "Crea tu mapa" at bounding box center [806, 436] width 73 height 14
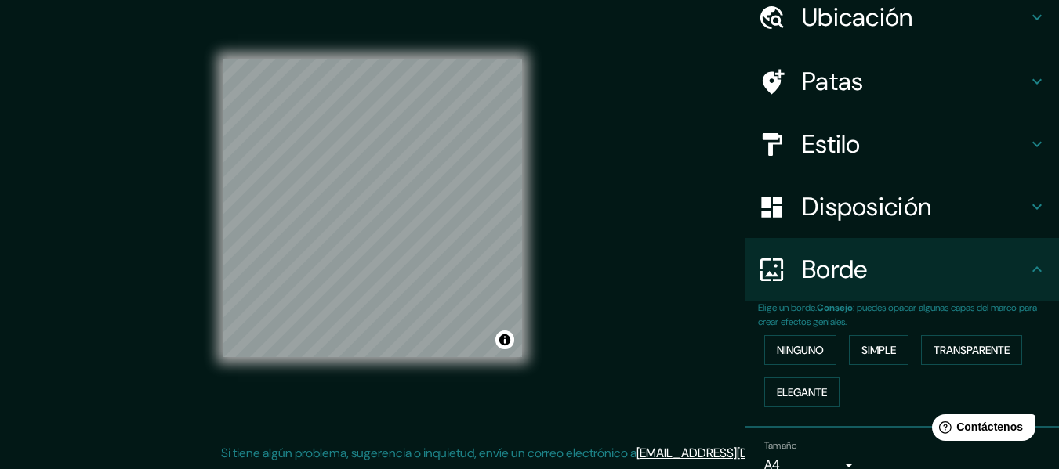
scroll to position [0, 0]
